Goal: Find specific page/section: Find specific page/section

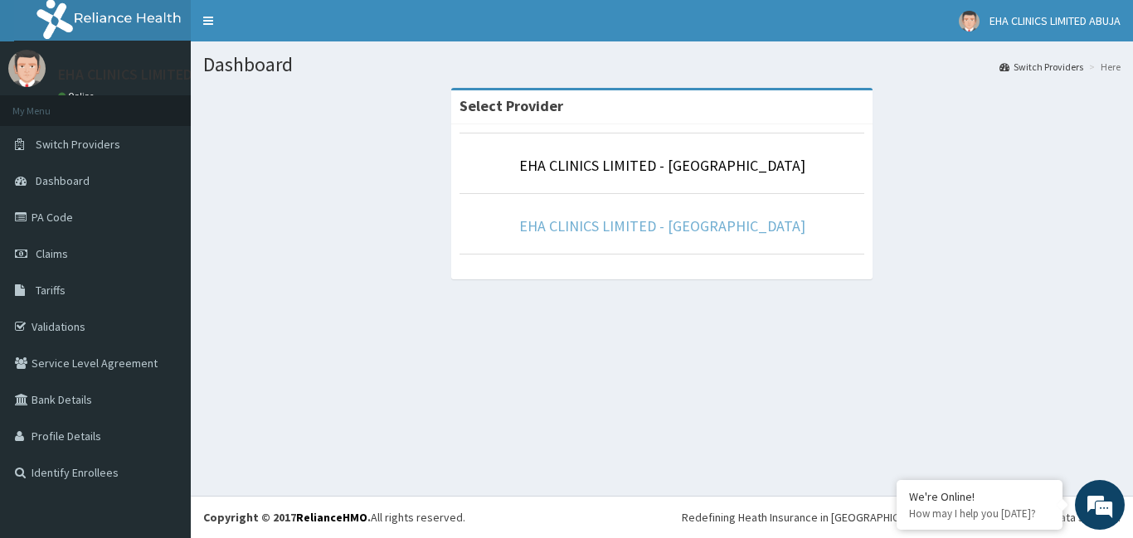
click at [652, 229] on link "EHA CLINICS LIMITED - [GEOGRAPHIC_DATA]" at bounding box center [662, 225] width 286 height 19
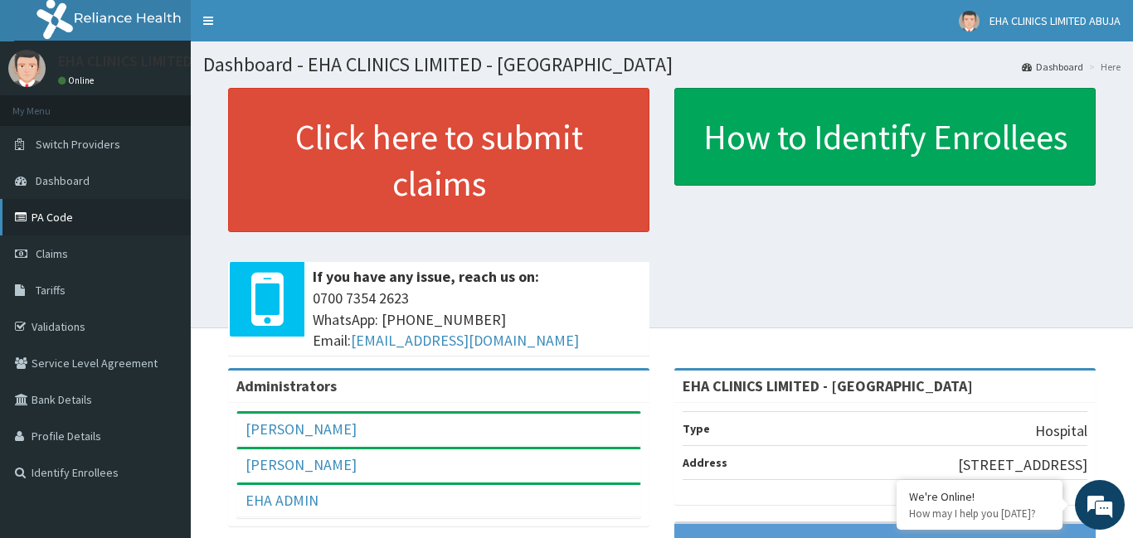
click at [122, 226] on link "PA Code" at bounding box center [95, 217] width 191 height 36
